Goal: Contribute content: Contribute content

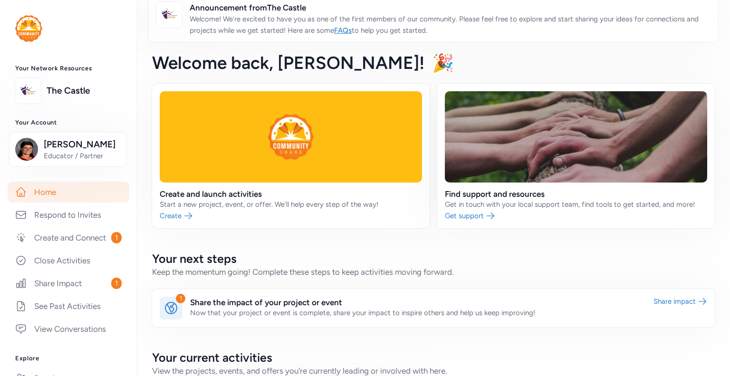
scroll to position [48, 0]
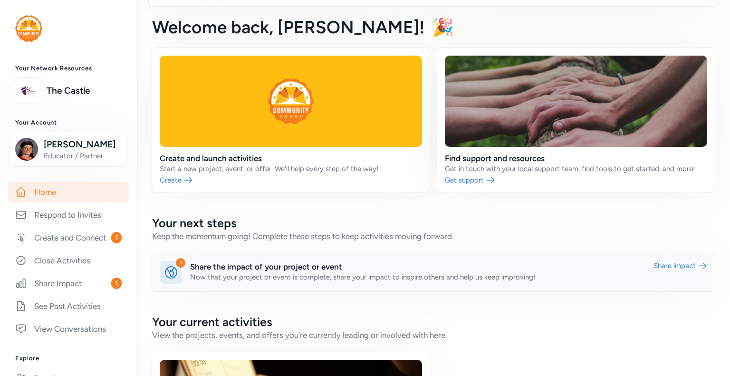
click at [686, 265] on link at bounding box center [433, 272] width 563 height 38
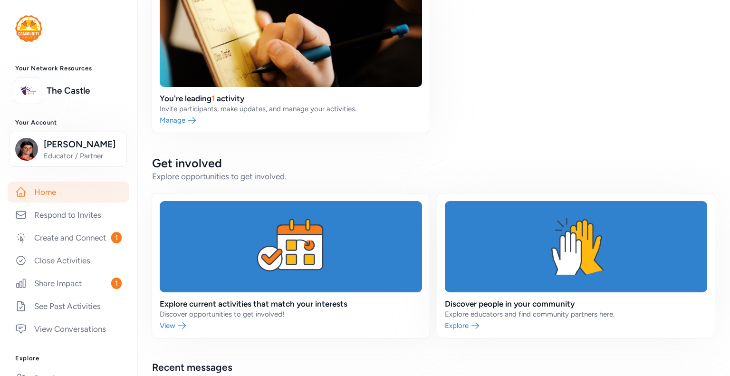
scroll to position [428, 0]
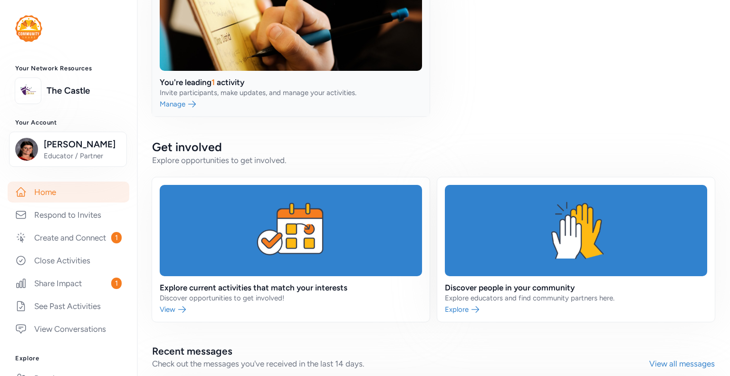
click at [183, 104] on link at bounding box center [291, 44] width 278 height 144
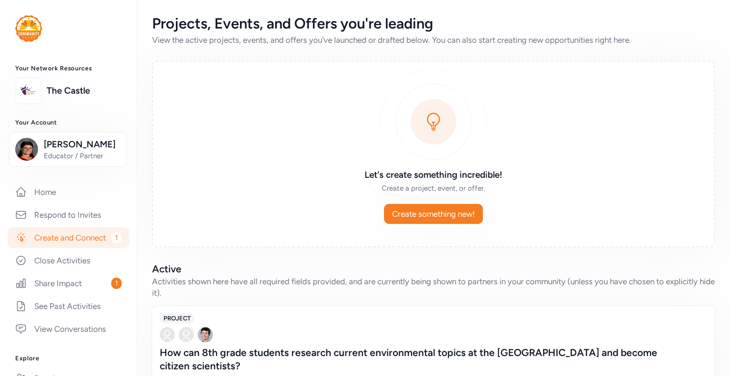
click at [67, 248] on link "Create and Connect 1" at bounding box center [69, 237] width 122 height 21
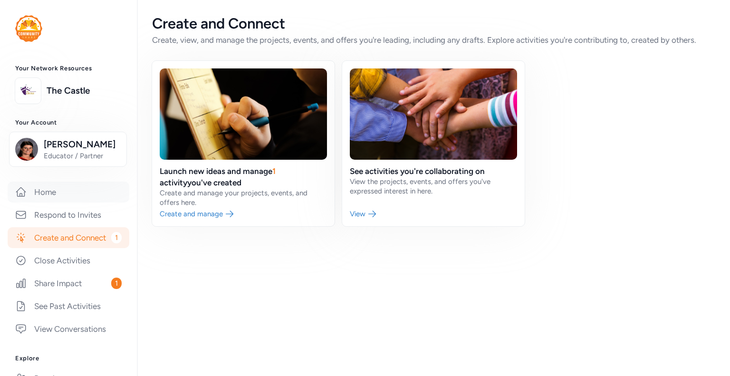
click at [53, 202] on link "Home" at bounding box center [69, 192] width 122 height 21
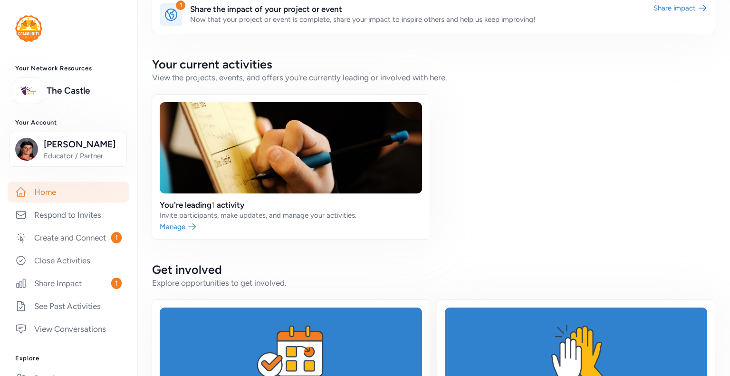
scroll to position [333, 0]
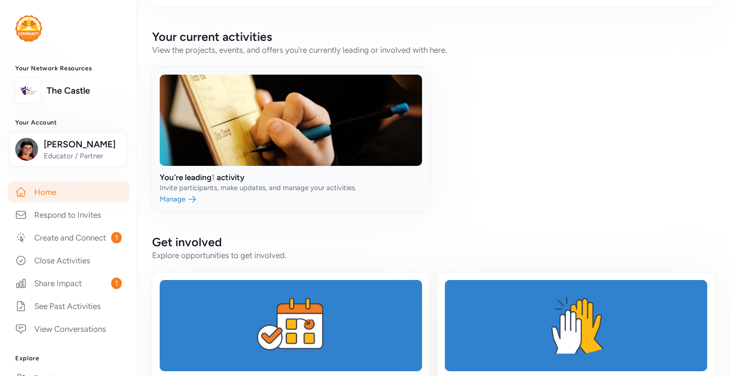
click at [191, 175] on link at bounding box center [291, 139] width 278 height 144
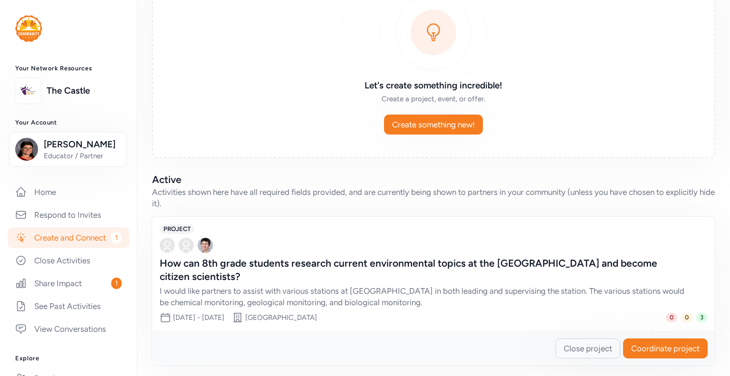
scroll to position [93, 0]
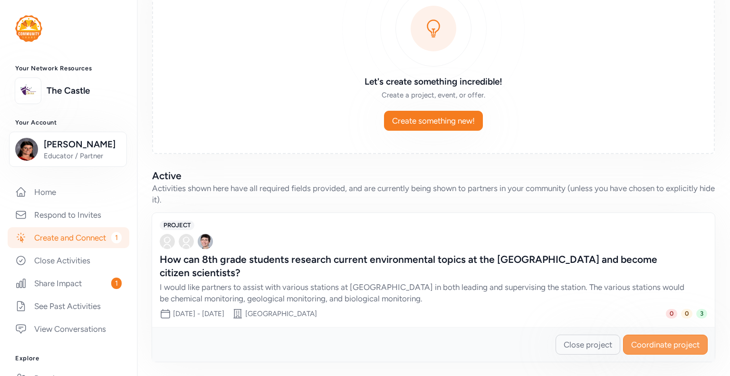
click at [667, 342] on span "Coordinate project" at bounding box center [665, 344] width 68 height 11
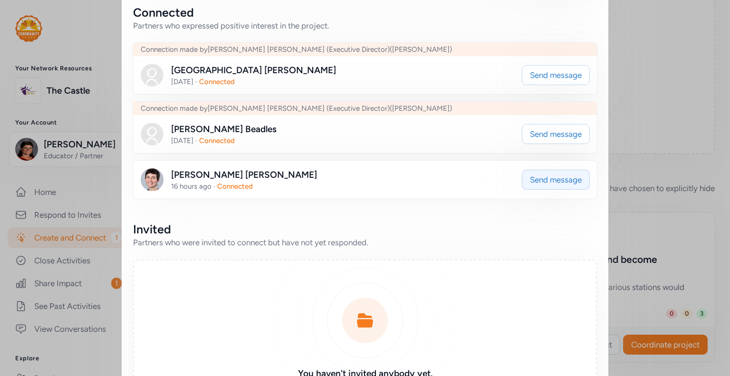
scroll to position [143, 0]
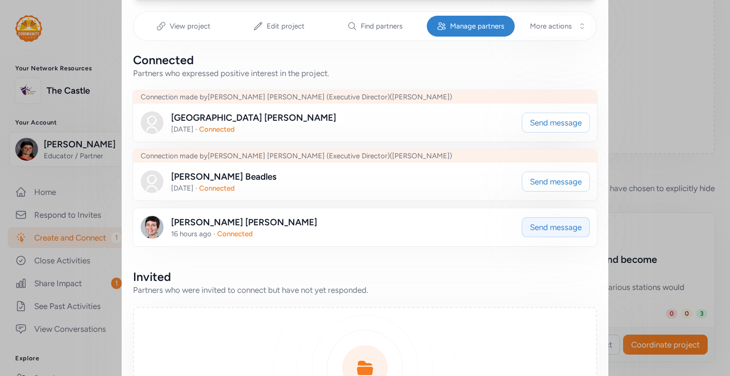
click at [547, 224] on span "Send message" at bounding box center [556, 226] width 52 height 11
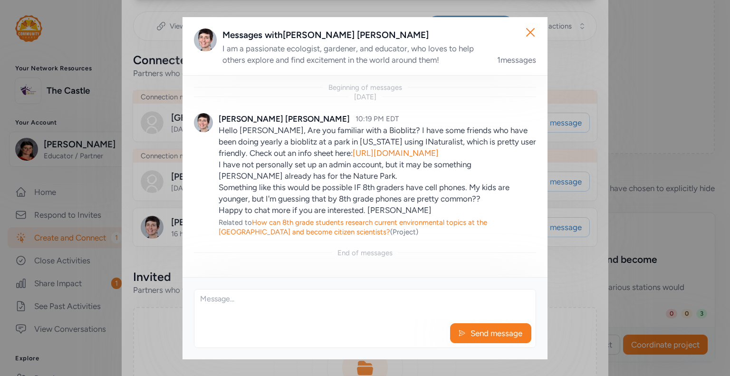
click at [234, 308] on textarea at bounding box center [364, 304] width 341 height 30
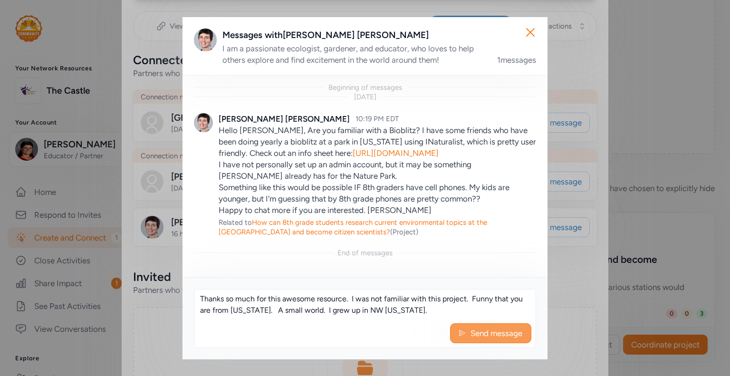
type textarea "Thanks so much for this awesome resource. I was not familiar with this project.…"
click at [466, 330] on button "Send message" at bounding box center [490, 333] width 81 height 20
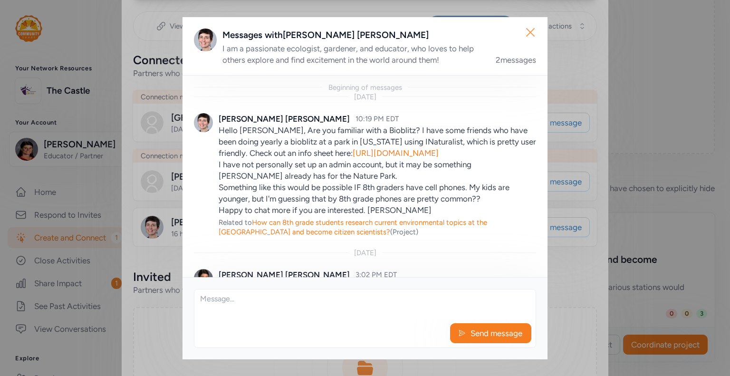
click at [533, 30] on icon "button" at bounding box center [531, 33] width 8 height 8
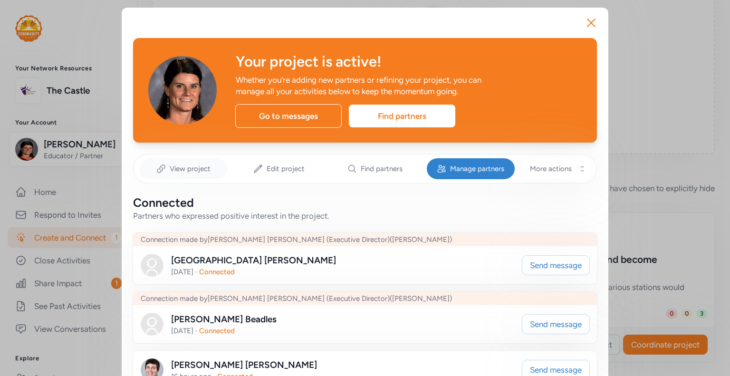
click at [177, 167] on span "View project" at bounding box center [190, 169] width 41 height 10
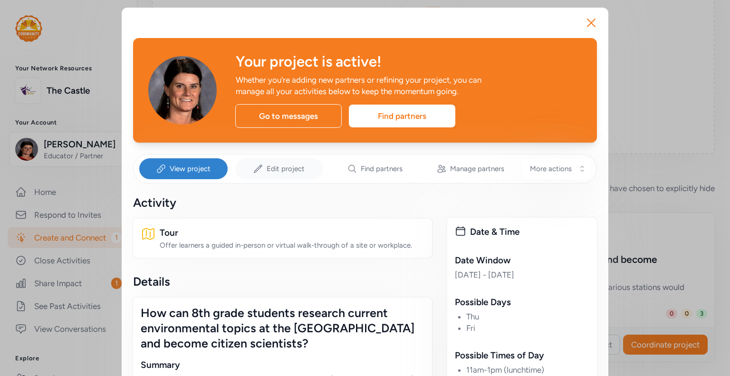
click at [287, 159] on div "Edit project" at bounding box center [279, 168] width 88 height 21
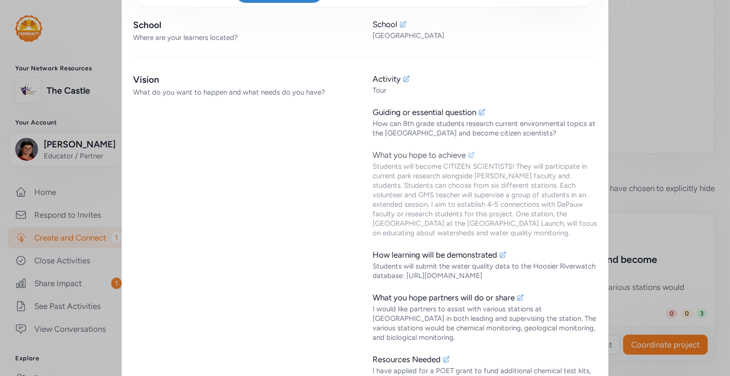
scroll to position [190, 0]
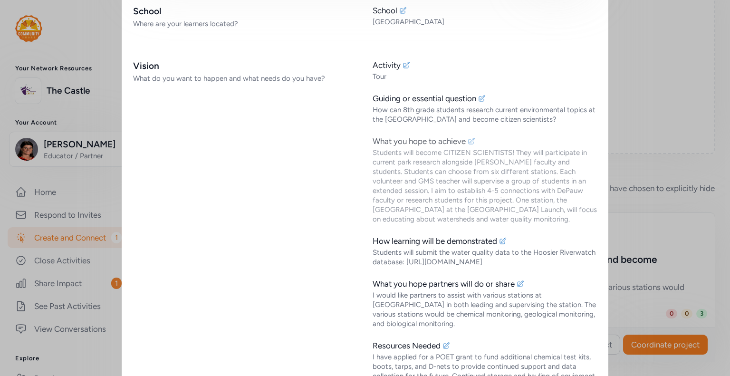
click at [469, 139] on icon at bounding box center [472, 141] width 6 height 6
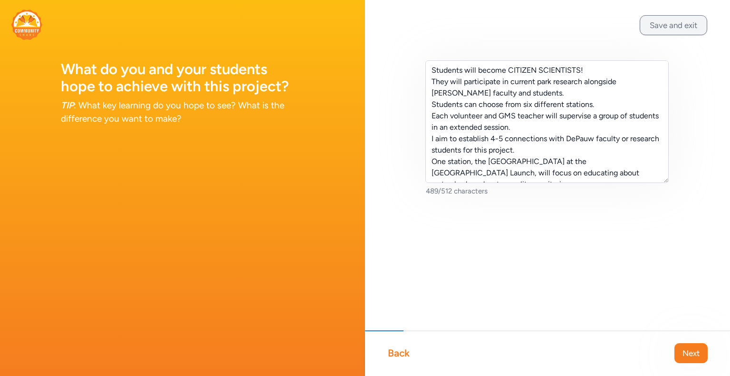
click at [653, 24] on button "Save and exit" at bounding box center [673, 25] width 67 height 20
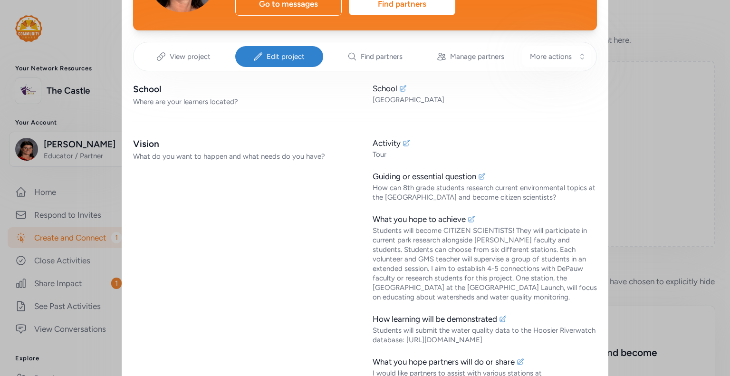
scroll to position [65, 0]
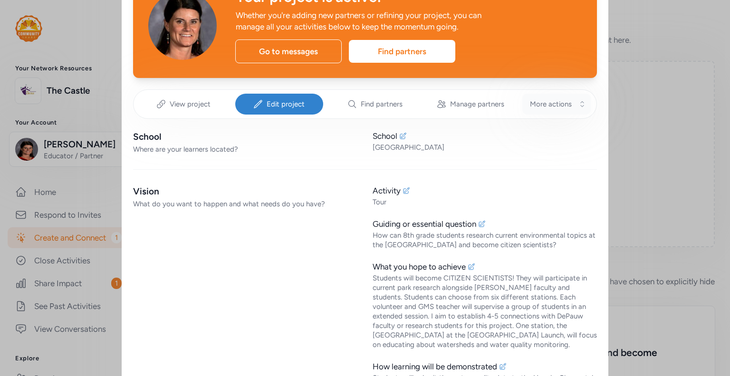
click at [537, 103] on span "More actions" at bounding box center [551, 104] width 42 height 10
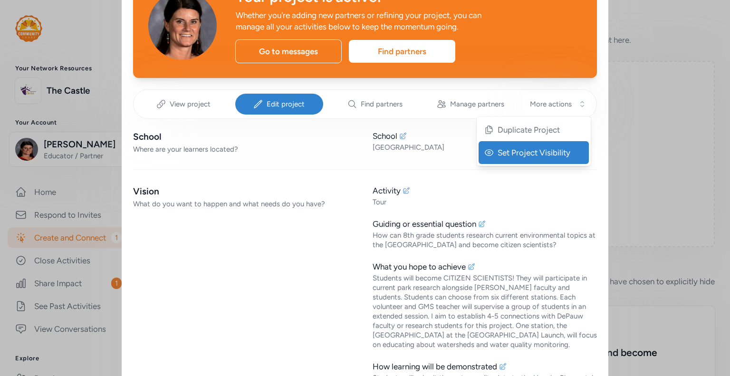
click at [557, 148] on span "Set Project Visibility" at bounding box center [535, 152] width 74 height 11
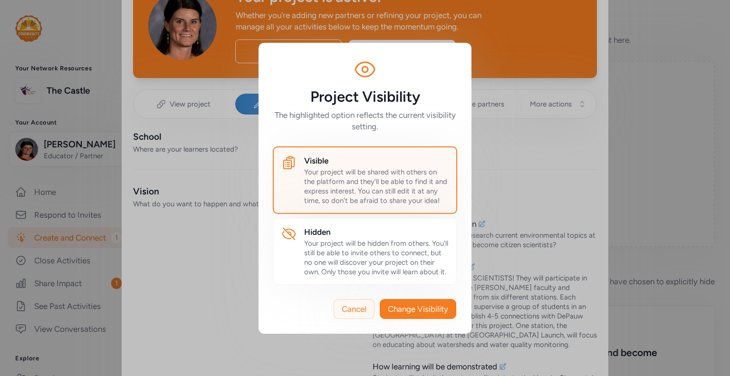
click at [351, 312] on span "Cancel" at bounding box center [354, 308] width 25 height 11
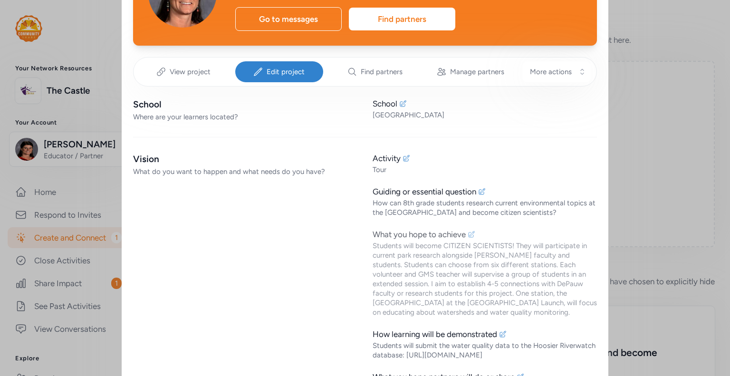
scroll to position [112, 0]
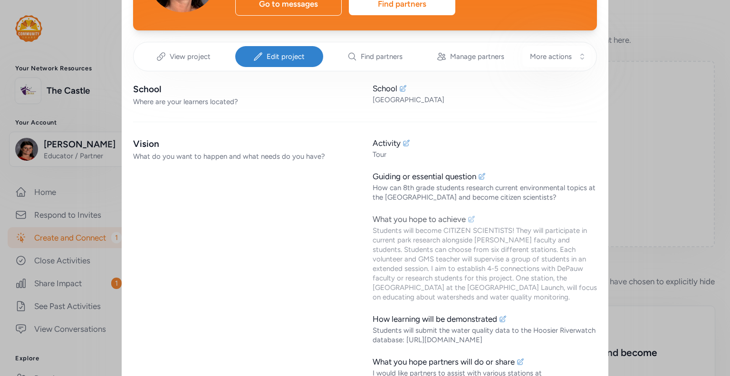
click at [468, 221] on icon at bounding box center [472, 219] width 8 height 8
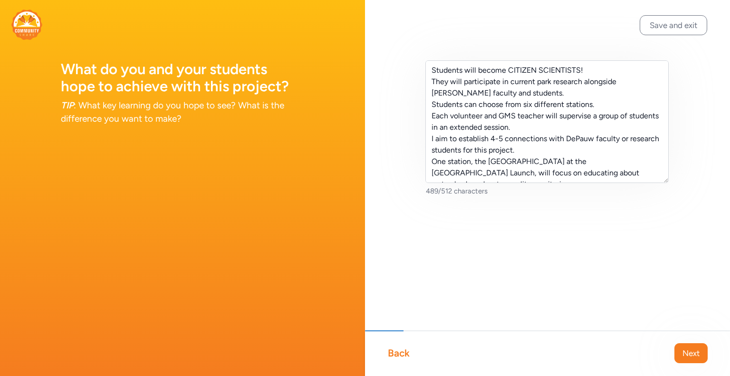
scroll to position [34, 0]
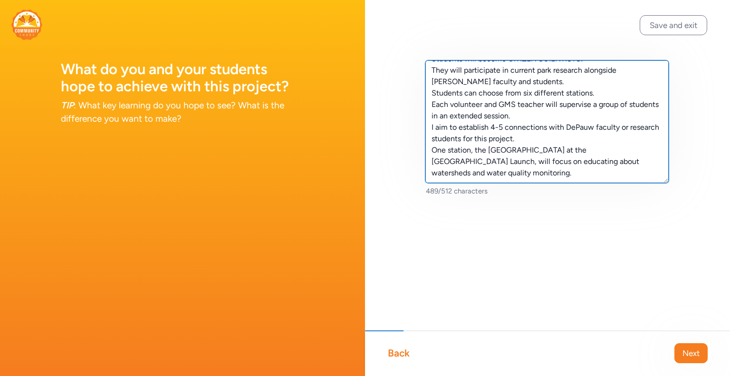
click at [508, 155] on textarea "Students will become CITIZEN SCIENTISTS! They will participate in current park …" at bounding box center [546, 121] width 243 height 123
paste textarea "https://inaturalist.freshdesk.com/en/support/solutions/articles/151000194866-bi…"
drag, startPoint x: 470, startPoint y: 149, endPoint x: 625, endPoint y: 175, distance: 157.5
click at [625, 175] on textarea "Students will become CITIZEN SCIENTISTS! They will participate in current park …" at bounding box center [546, 121] width 243 height 123
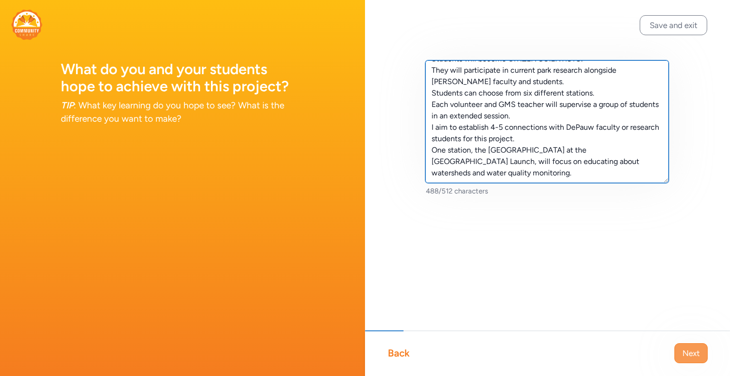
type textarea "Students will become CITIZEN SCIENTISTS! They will participate in current park …"
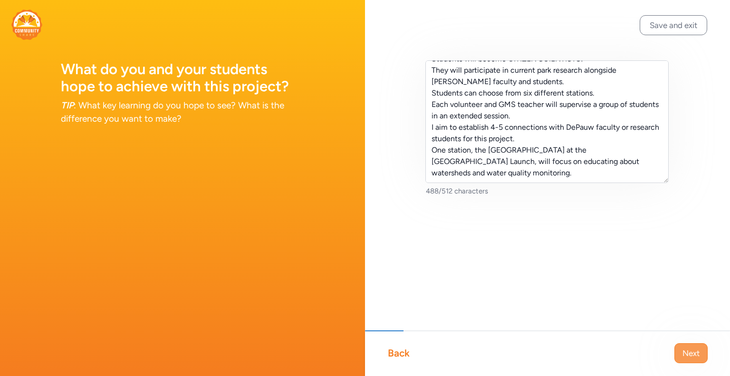
click at [693, 352] on span "Next" at bounding box center [690, 352] width 17 height 11
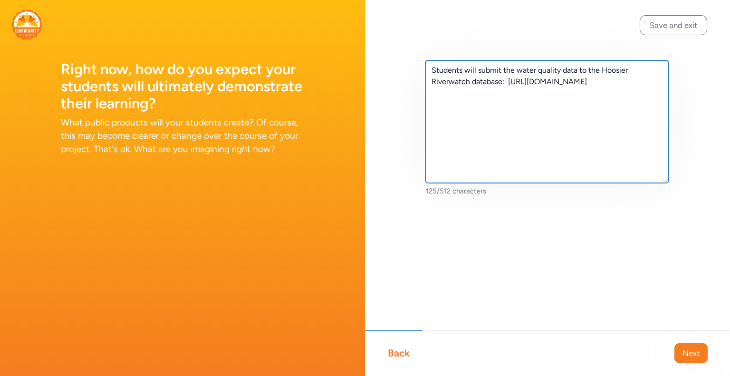
click at [602, 92] on textarea "Students will submit the water quality data to the Hoosier Riverwatch database:…" at bounding box center [546, 121] width 243 height 123
paste textarea "https://inaturalist.freshdesk.com/en/support/solutions/articles/151000194866-bi…"
type textarea "Students will submit the water quality data to the Hoosier Riverwatch database:…"
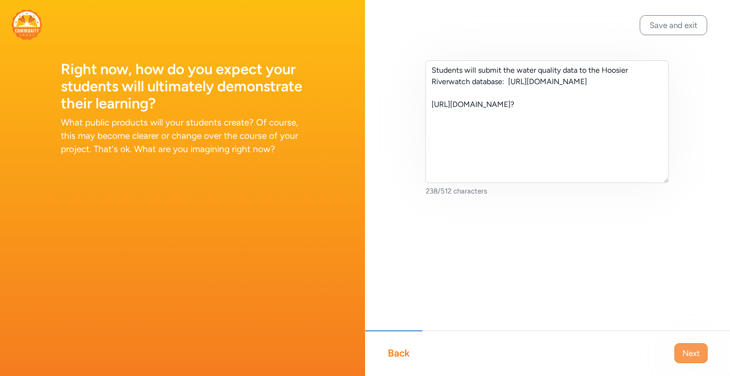
click at [688, 352] on span "Next" at bounding box center [690, 352] width 17 height 11
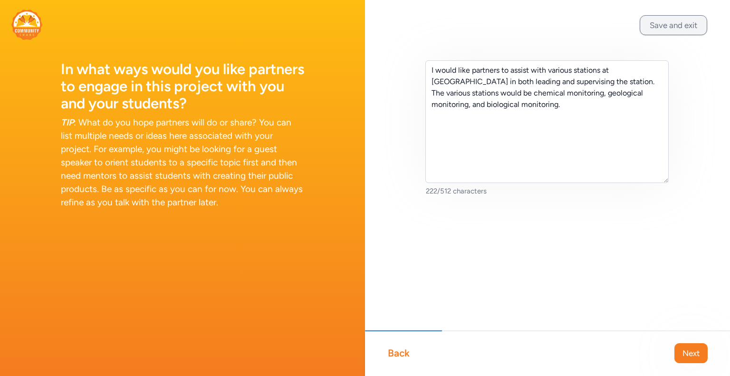
click at [659, 21] on button "Save and exit" at bounding box center [673, 25] width 67 height 20
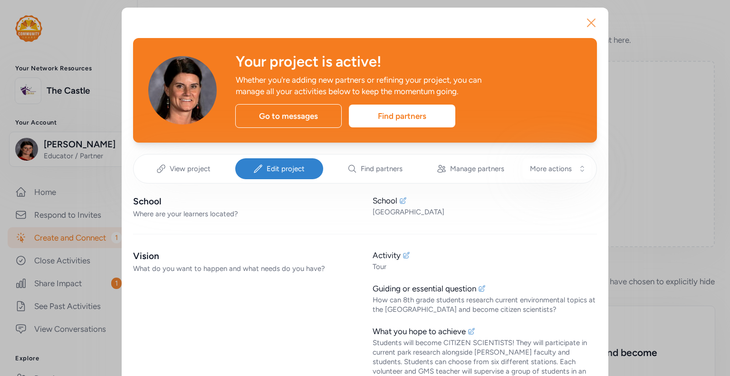
click at [587, 21] on icon "button" at bounding box center [591, 23] width 8 height 8
